Goal: Task Accomplishment & Management: Manage account settings

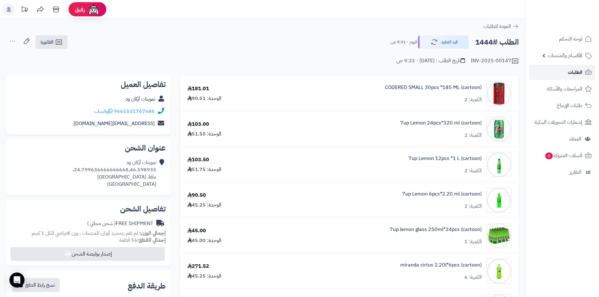
click at [567, 75] on link "الطلبات" at bounding box center [562, 72] width 66 height 15
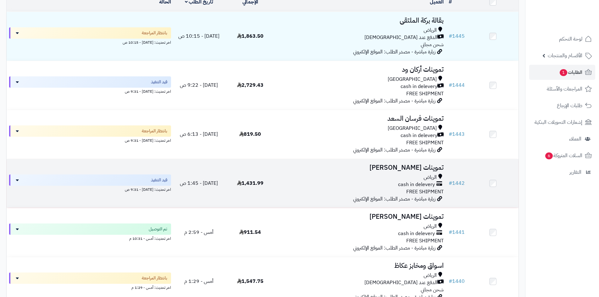
scroll to position [94, 0]
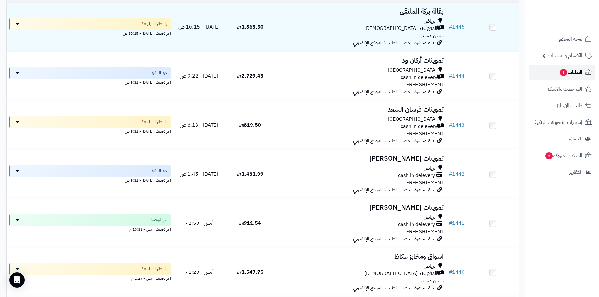
click at [579, 75] on span "الطلبات 1" at bounding box center [570, 72] width 23 height 9
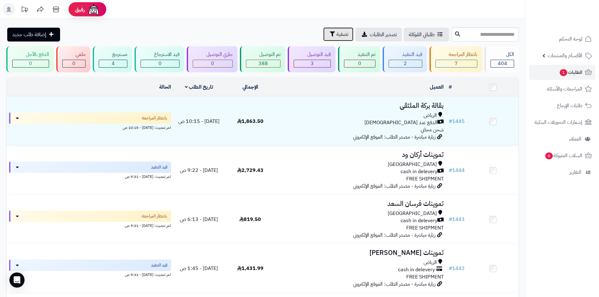
click at [336, 31] on span "تصفية" at bounding box center [342, 35] width 12 height 8
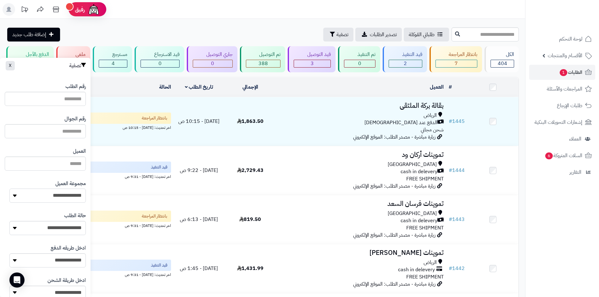
click at [69, 202] on select "**********" at bounding box center [47, 196] width 76 height 14
select select "*"
click at [9, 189] on select "**********" at bounding box center [47, 196] width 76 height 14
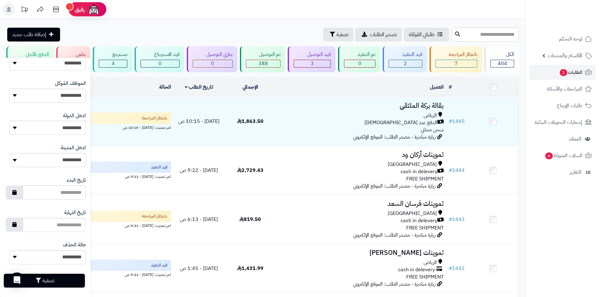
scroll to position [267, 0]
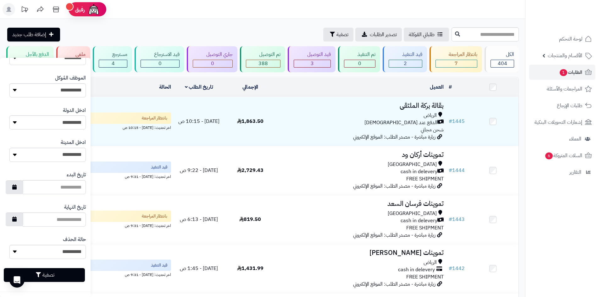
click at [73, 268] on div "تصفية" at bounding box center [45, 275] width 81 height 23
click at [73, 272] on button "تصفية" at bounding box center [44, 275] width 81 height 14
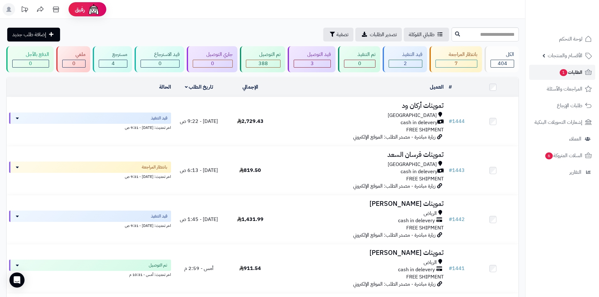
click at [557, 74] on link "الطلبات 1" at bounding box center [562, 72] width 66 height 15
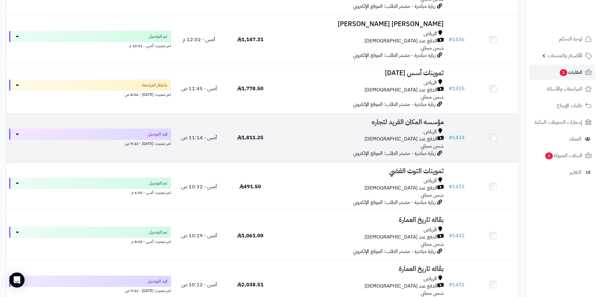
scroll to position [535, 0]
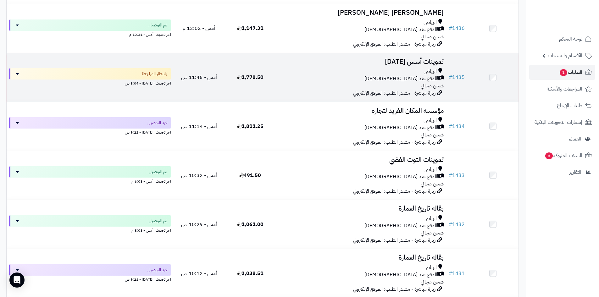
click at [358, 78] on div "الدفع عند [DEMOGRAPHIC_DATA]" at bounding box center [360, 78] width 165 height 7
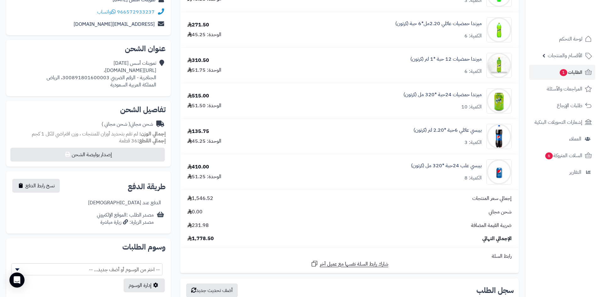
scroll to position [63, 0]
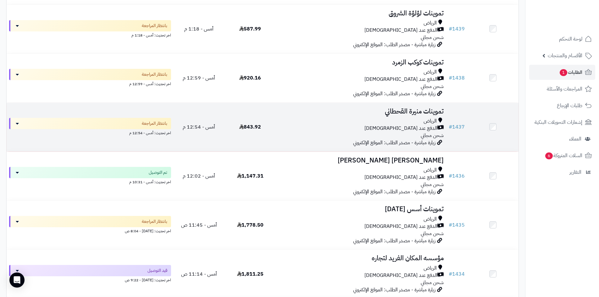
scroll to position [377, 0]
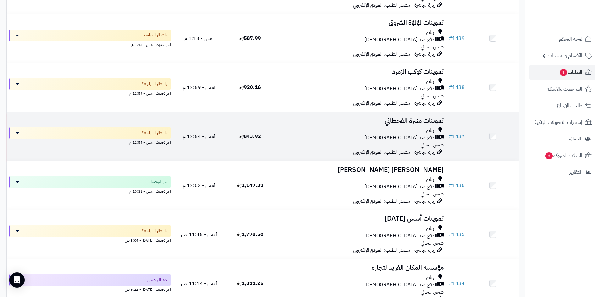
click at [291, 141] on div "الرياض الدفع عند الاستلام شحن مجاني" at bounding box center [360, 138] width 165 height 22
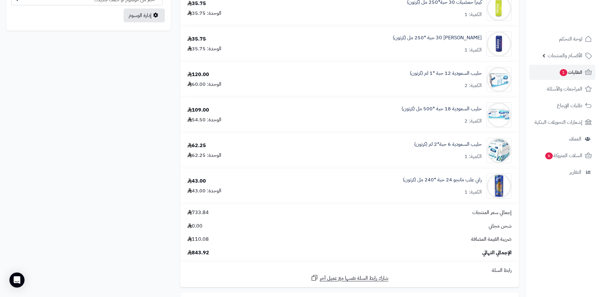
scroll to position [377, 0]
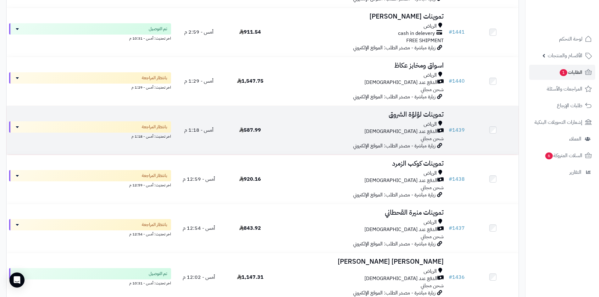
scroll to position [283, 0]
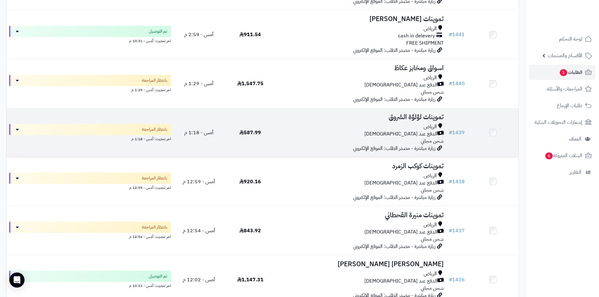
click at [213, 131] on span "أمس - 1:18 م" at bounding box center [198, 133] width 29 height 8
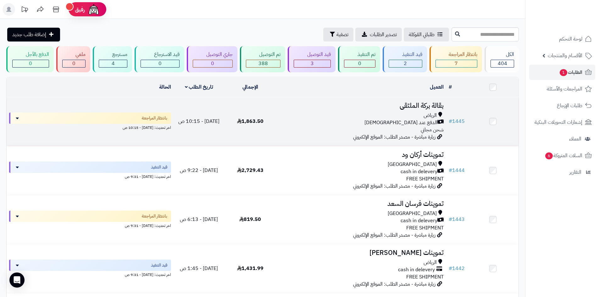
click at [344, 112] on div "الرياض" at bounding box center [360, 115] width 165 height 7
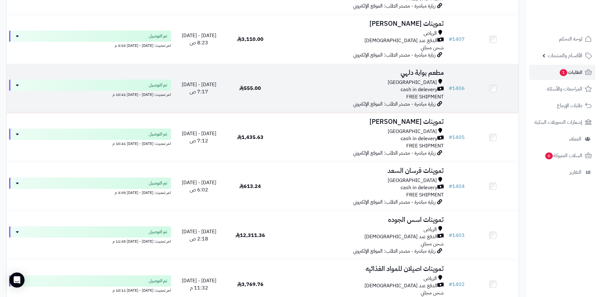
scroll to position [2013, 0]
